Goal: Task Accomplishment & Management: Use online tool/utility

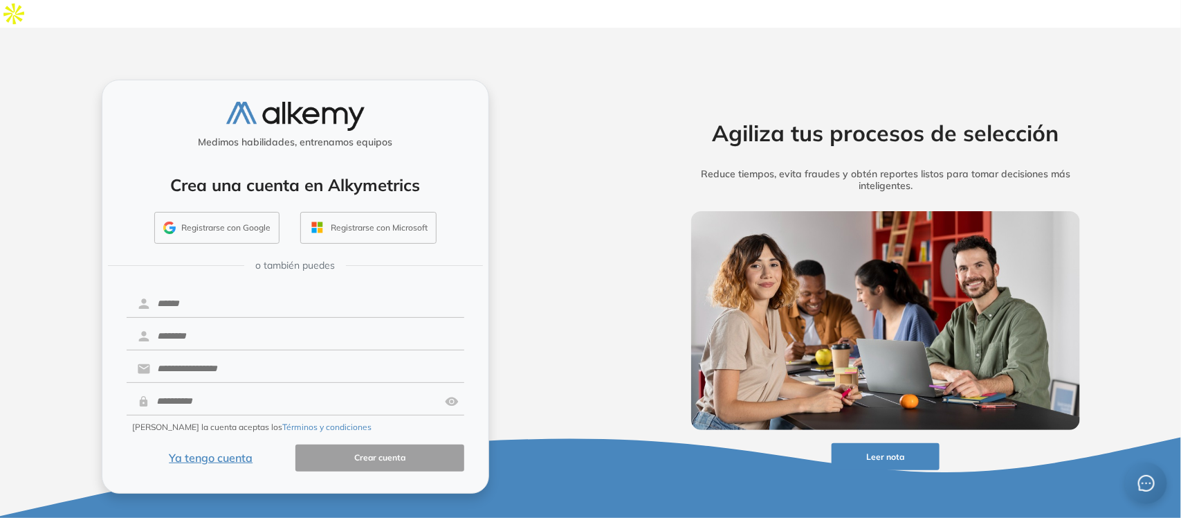
click at [213, 212] on button "Registrarse con Google" at bounding box center [216, 228] width 125 height 32
click at [185, 444] on button "Ya tengo cuenta" at bounding box center [211, 457] width 169 height 27
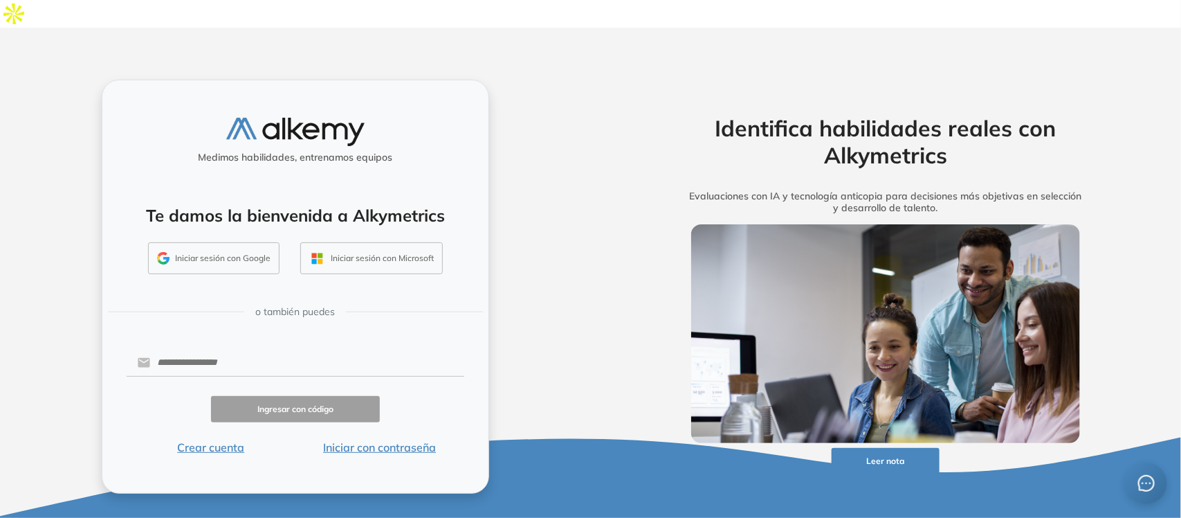
click at [237, 242] on button "Iniciar sesión con Google" at bounding box center [213, 258] width 131 height 32
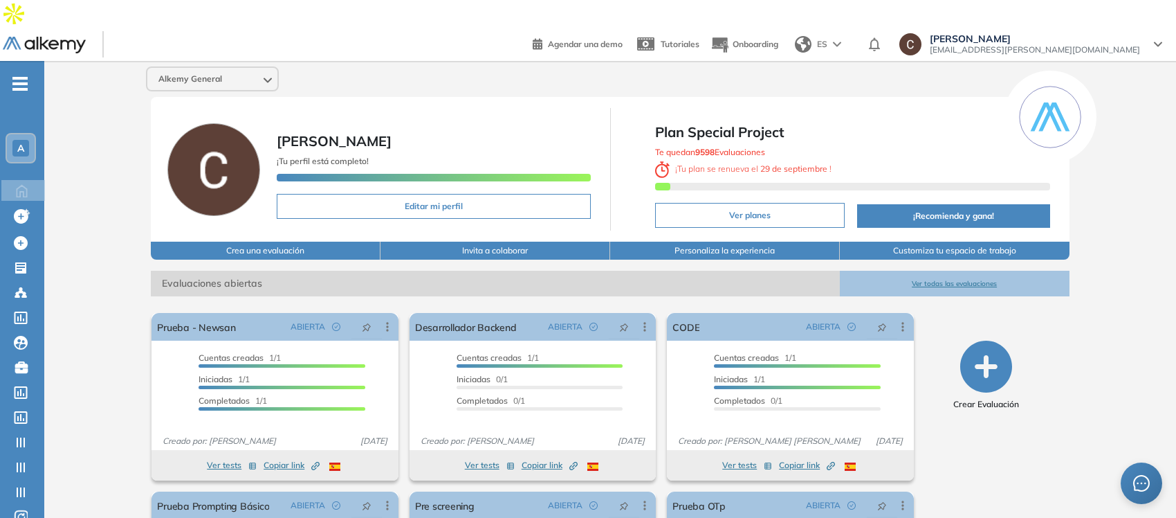
click at [26, 140] on div "A" at bounding box center [20, 148] width 17 height 17
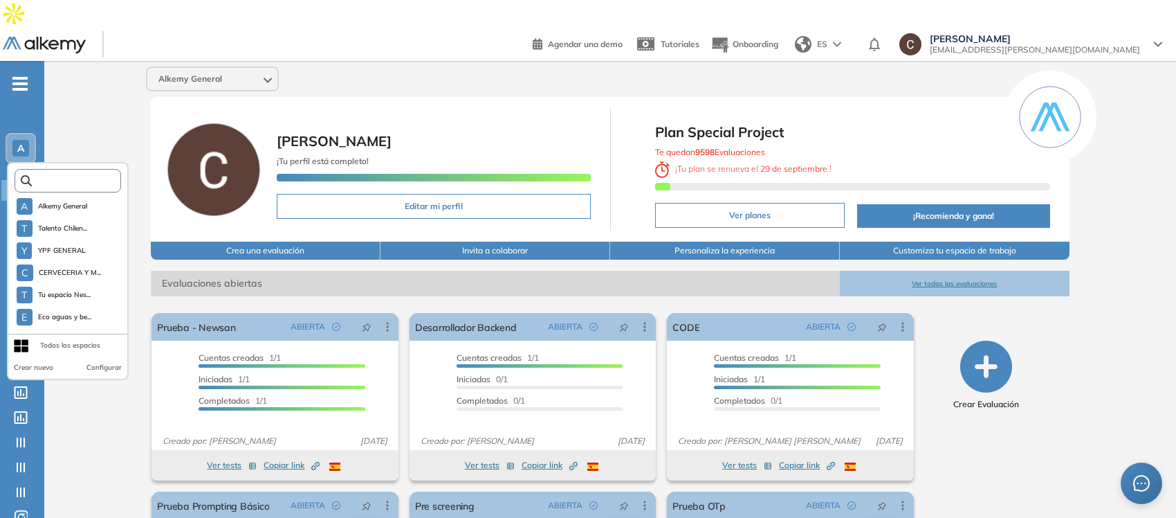
click at [54, 176] on input "text" at bounding box center [72, 181] width 80 height 10
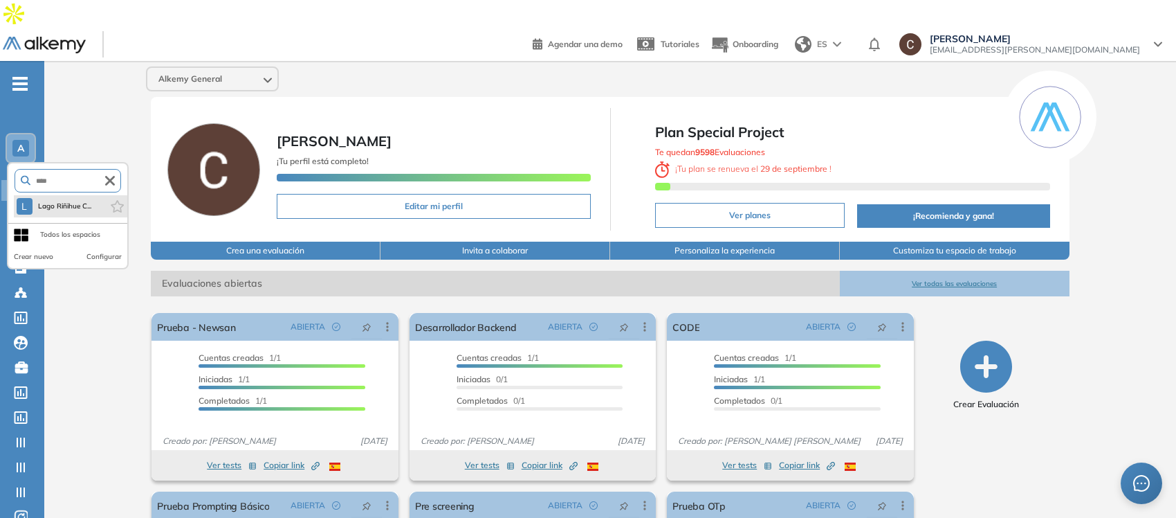
type input "****"
click at [62, 198] on button "L Lago Riñihue C..." at bounding box center [54, 206] width 75 height 17
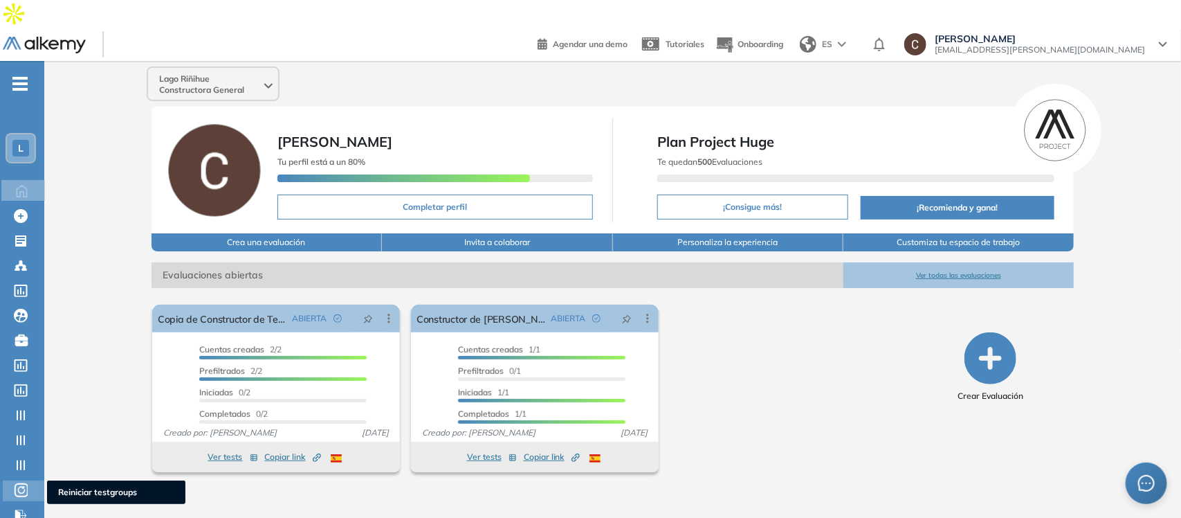
click at [14, 482] on icon at bounding box center [21, 490] width 14 height 17
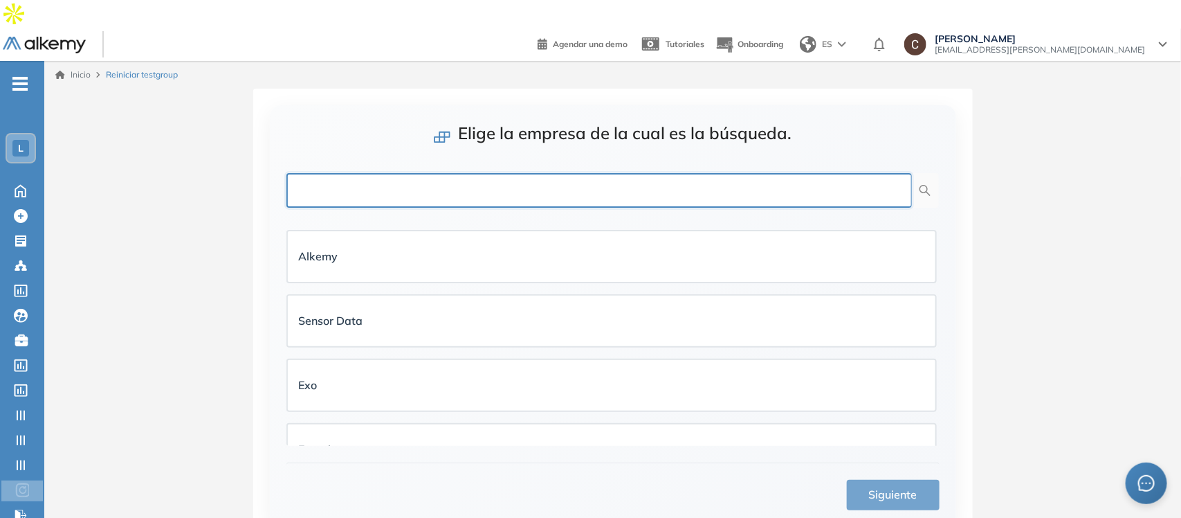
click at [489, 173] on input "text" at bounding box center [600, 190] width 626 height 35
type input "****"
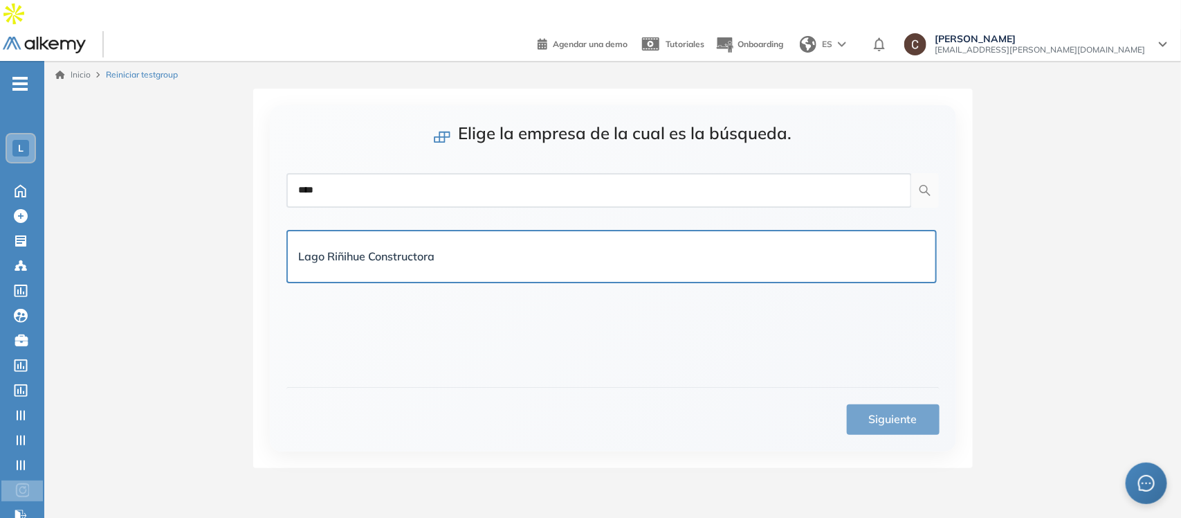
click at [513, 248] on div "Lago Riñihue Constructora" at bounding box center [612, 256] width 626 height 17
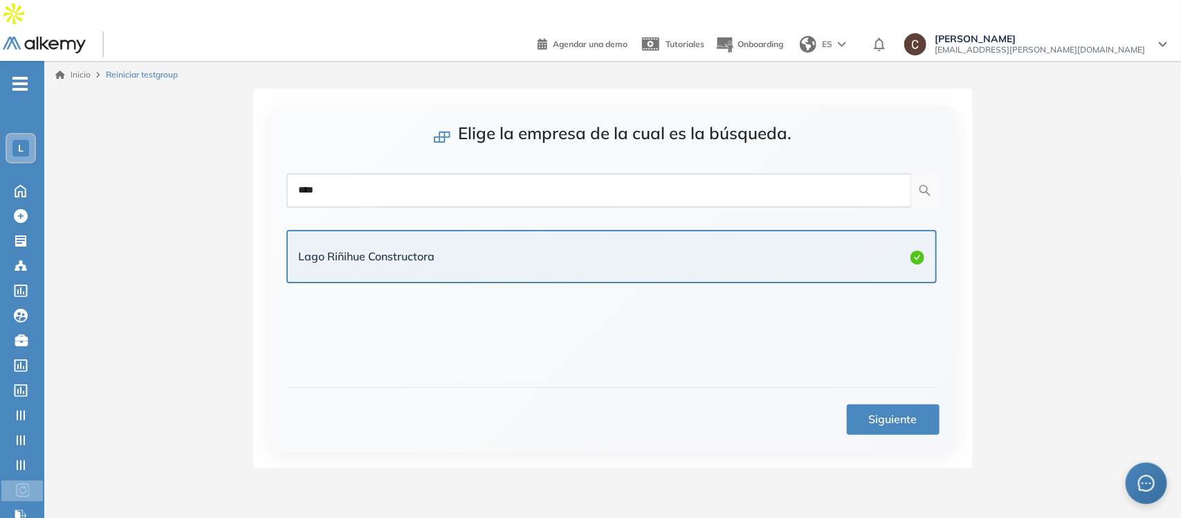
click at [903, 410] on span "Siguiente" at bounding box center [893, 418] width 48 height 17
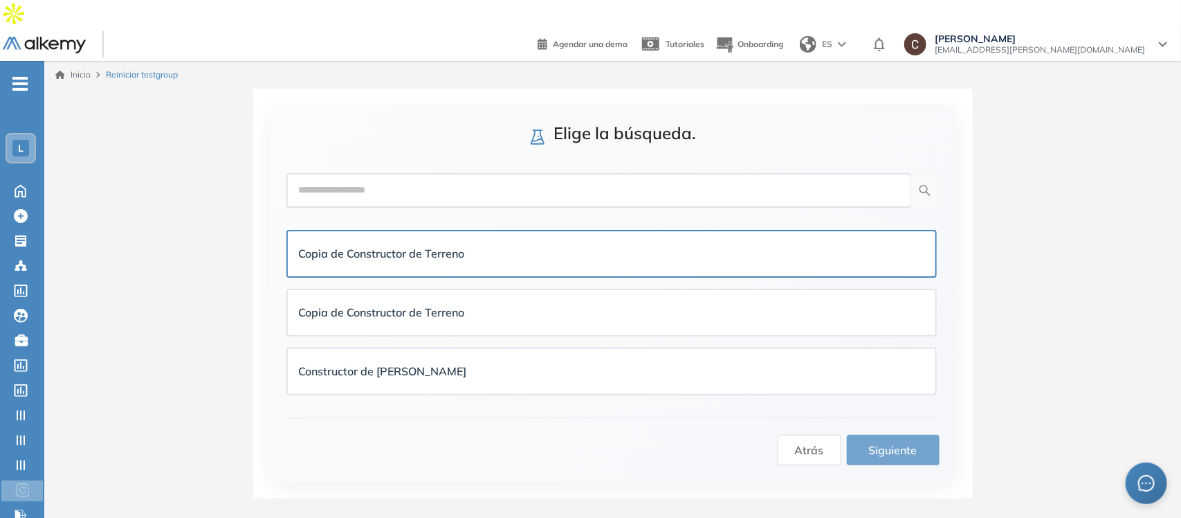
click at [538, 231] on div "Copia de Constructor de Terreno" at bounding box center [612, 253] width 648 height 45
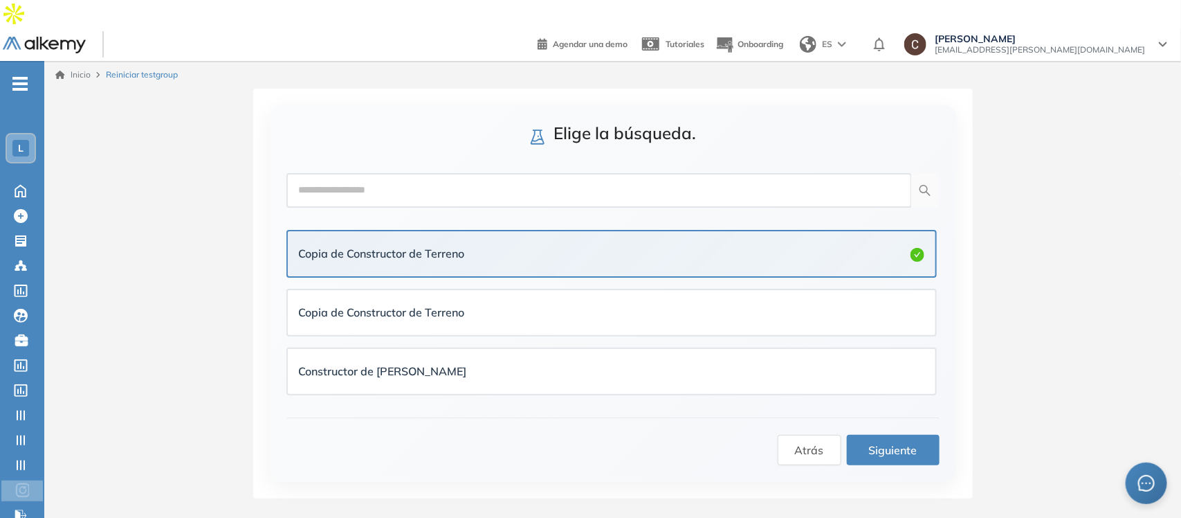
click at [880, 442] on span "Siguiente" at bounding box center [893, 450] width 48 height 17
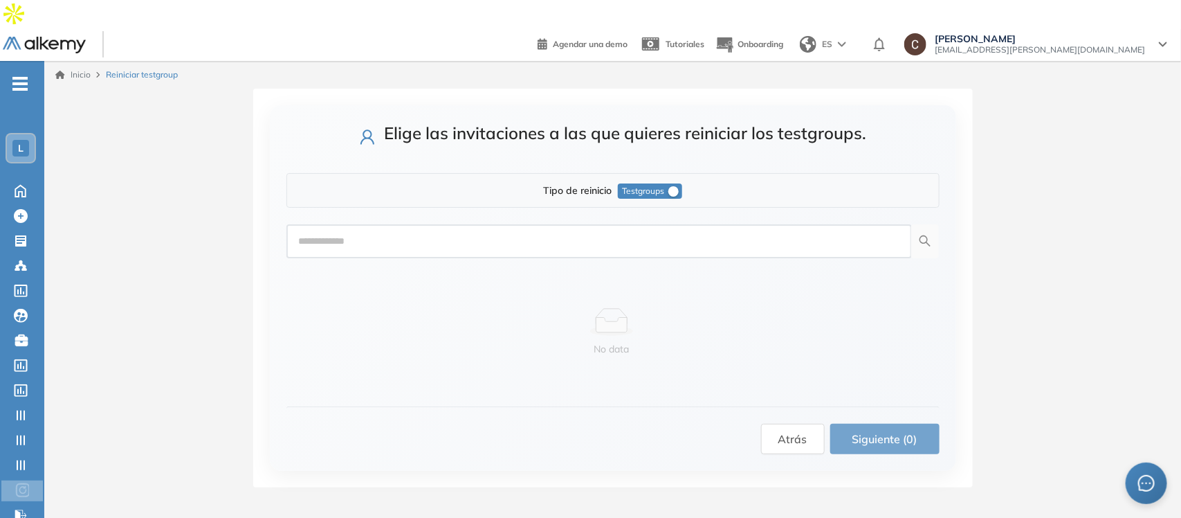
click at [656, 183] on span "Testgroups" at bounding box center [644, 190] width 42 height 15
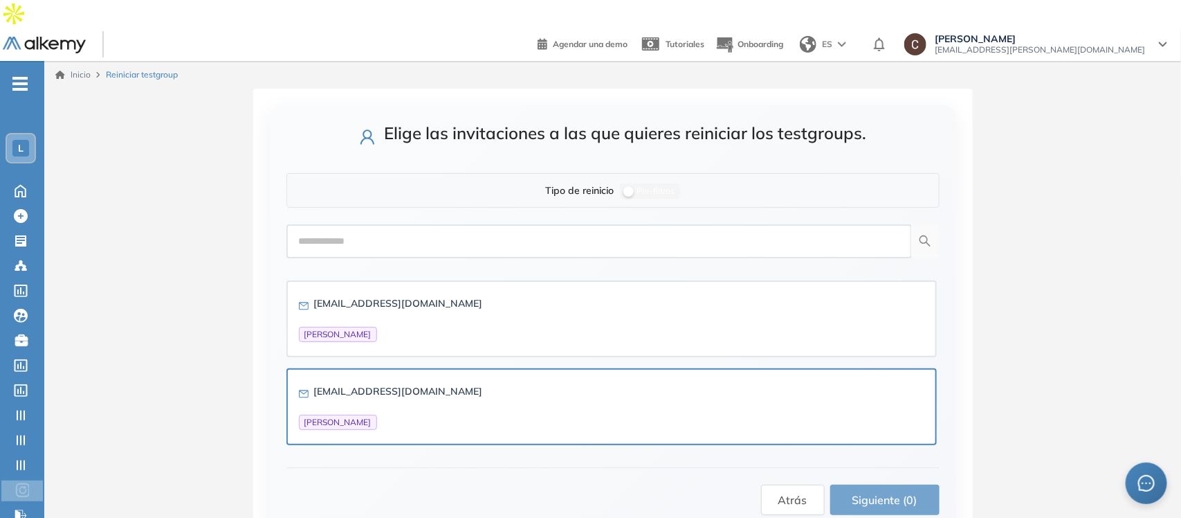
drag, startPoint x: 541, startPoint y: 374, endPoint x: 676, endPoint y: 412, distance: 140.4
click at [545, 383] on div "catamonti12@gmail.com Catalina Monti" at bounding box center [612, 406] width 626 height 46
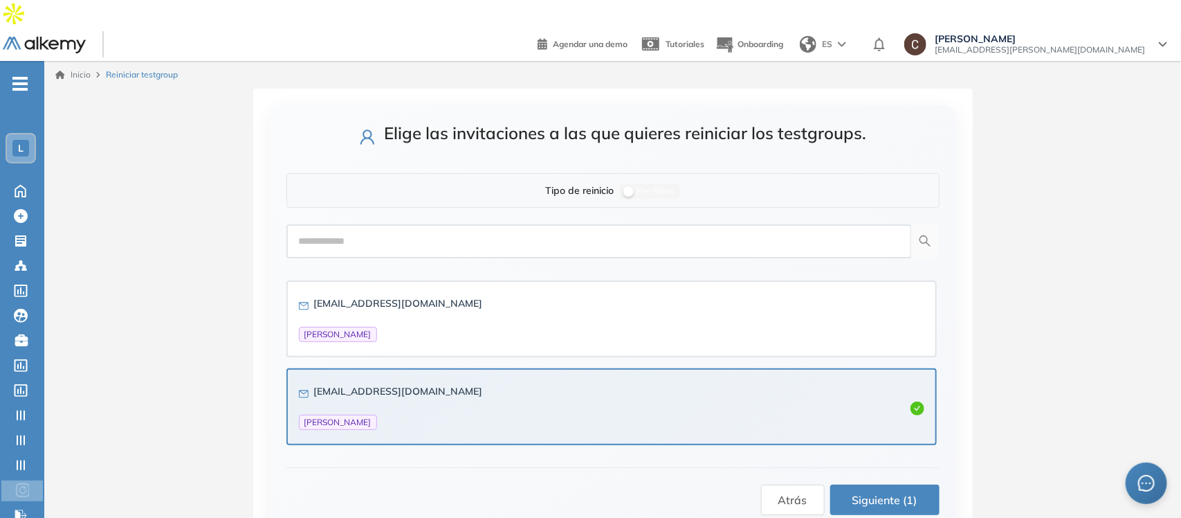
click at [873, 491] on span "Siguiente (1)" at bounding box center [885, 499] width 65 height 17
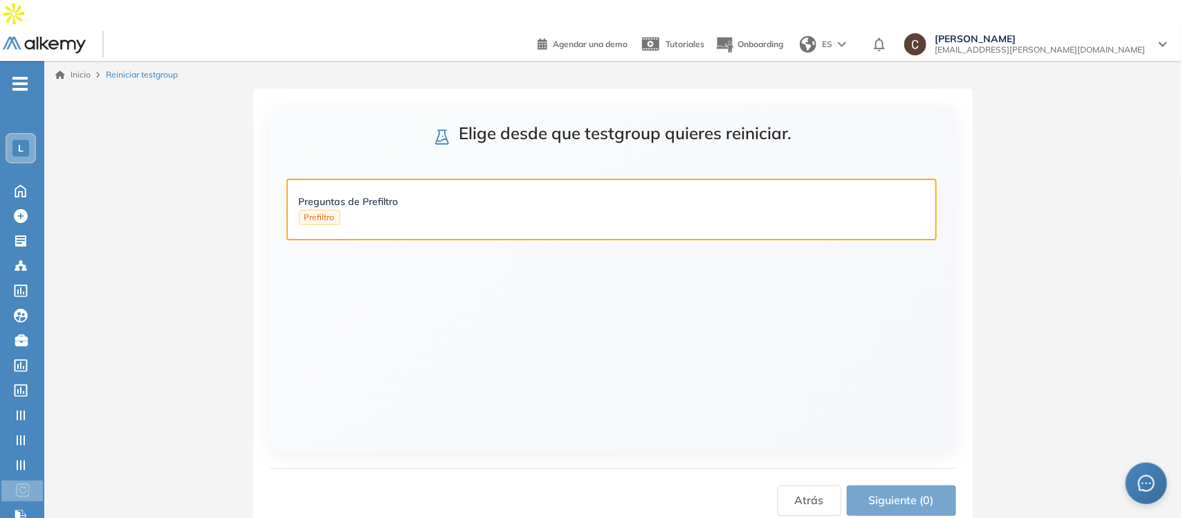
click at [486, 194] on div "Preguntas de Prefiltro Prefiltro" at bounding box center [612, 209] width 626 height 31
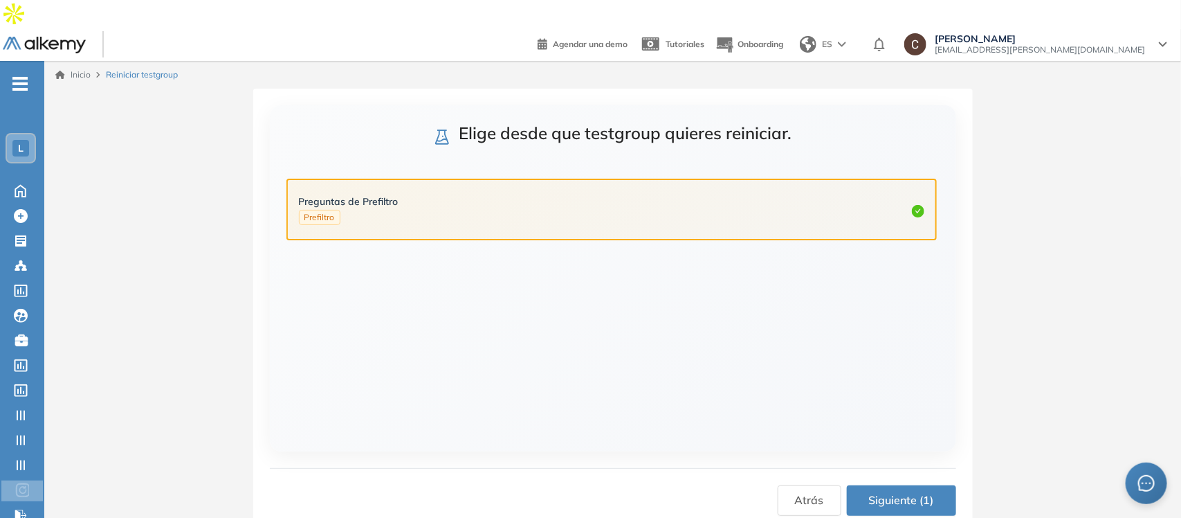
click at [902, 491] on span "Siguiente (1)" at bounding box center [901, 499] width 65 height 17
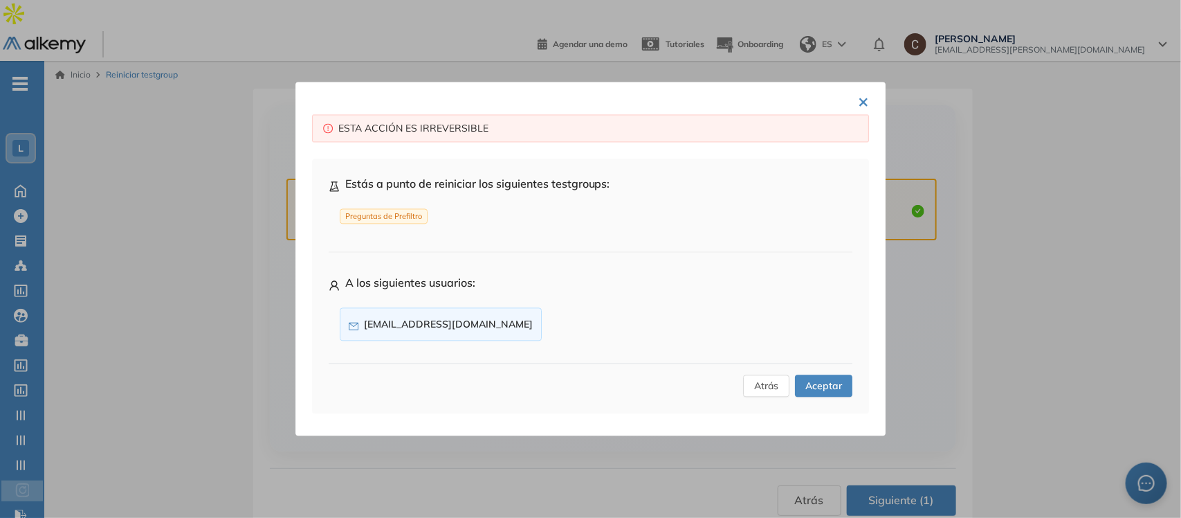
click at [819, 389] on span "Aceptar" at bounding box center [824, 386] width 37 height 15
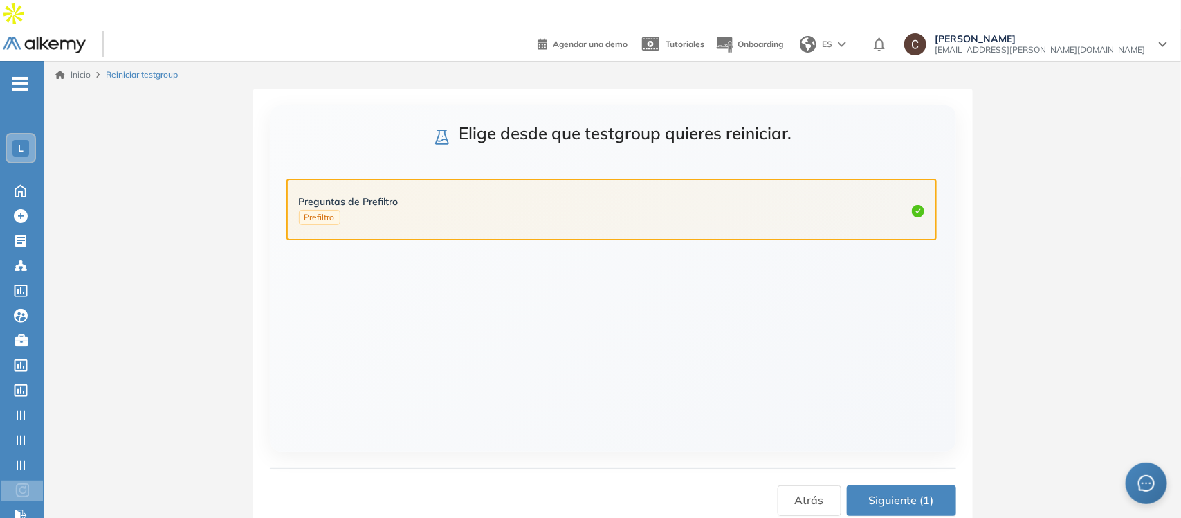
click at [929, 468] on div "Atrás Siguiente (1)" at bounding box center [613, 492] width 686 height 48
click at [928, 491] on span "Siguiente (1)" at bounding box center [901, 499] width 65 height 17
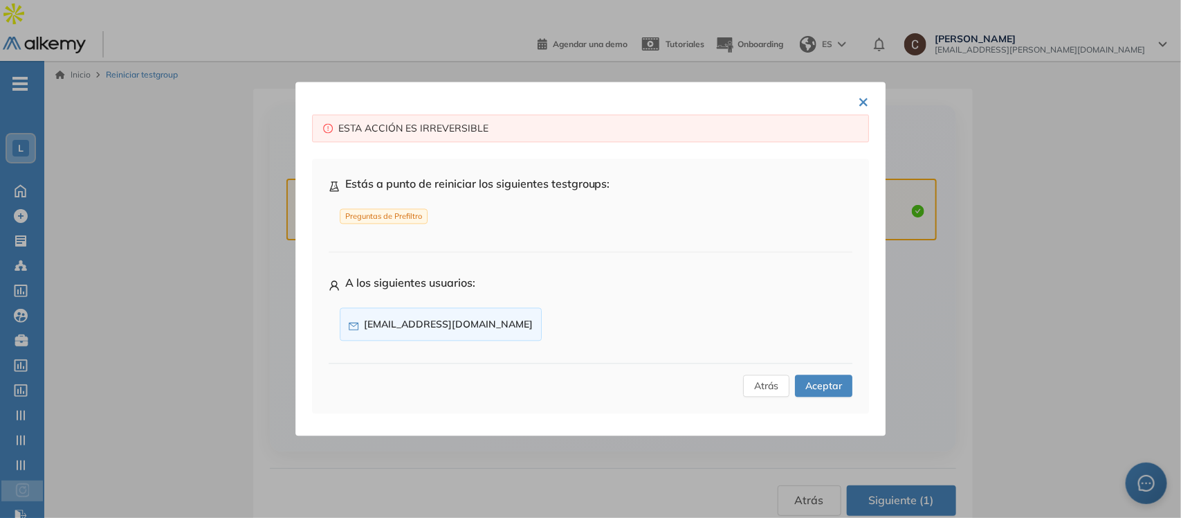
click at [835, 383] on span "Aceptar" at bounding box center [824, 386] width 37 height 15
